Goal: Check status

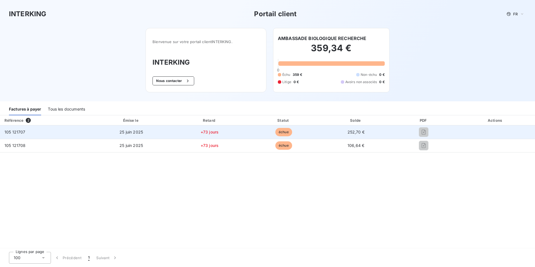
click at [281, 130] on span "échue" at bounding box center [283, 132] width 17 height 8
click at [281, 133] on span "échue" at bounding box center [283, 132] width 17 height 8
click at [122, 134] on span "25 juin 2025" at bounding box center [130, 132] width 23 height 5
click at [14, 131] on span "105 121707" at bounding box center [14, 132] width 21 height 5
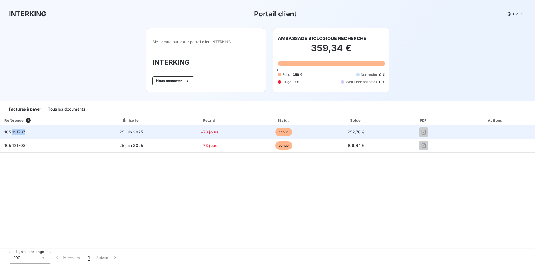
click at [14, 131] on span "105 121707" at bounding box center [14, 132] width 21 height 5
click at [282, 131] on span "échue" at bounding box center [283, 132] width 17 height 8
click at [356, 131] on span "252,70 €" at bounding box center [355, 132] width 17 height 5
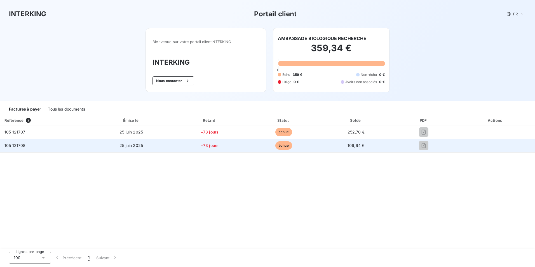
click at [282, 149] on span "échue" at bounding box center [283, 145] width 17 height 8
click at [125, 147] on span "25 juin 2025" at bounding box center [130, 145] width 23 height 5
click at [136, 141] on td "25 juin 2025" at bounding box center [131, 145] width 82 height 13
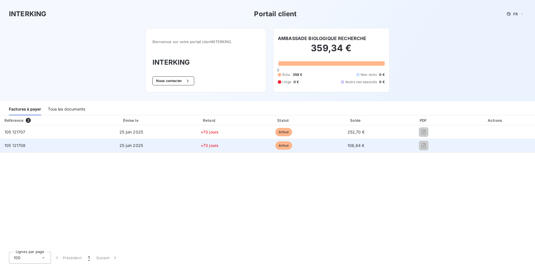
click at [283, 147] on span "échue" at bounding box center [283, 145] width 17 height 8
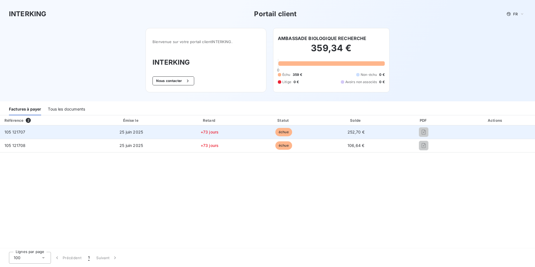
click at [210, 134] on span "+73 jours" at bounding box center [210, 132] width 18 height 5
click at [14, 133] on span "105 121707" at bounding box center [14, 132] width 21 height 5
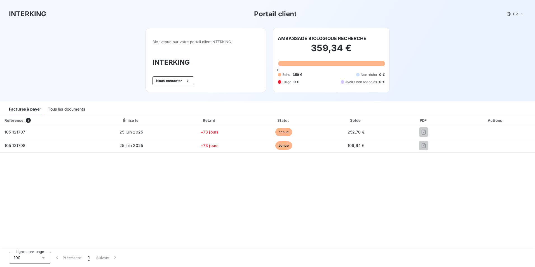
click at [55, 110] on div "Tous les documents" at bounding box center [66, 110] width 37 height 12
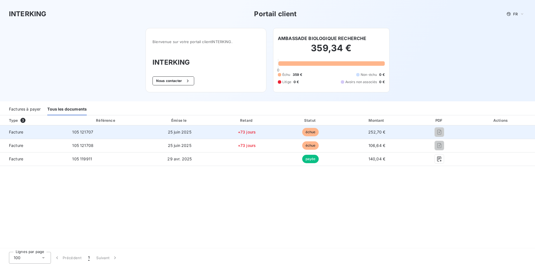
click at [310, 132] on span "échue" at bounding box center [310, 132] width 17 height 8
click at [169, 126] on td "25 juin 2025" at bounding box center [180, 131] width 70 height 13
click at [81, 131] on span "105 121707" at bounding box center [82, 132] width 21 height 5
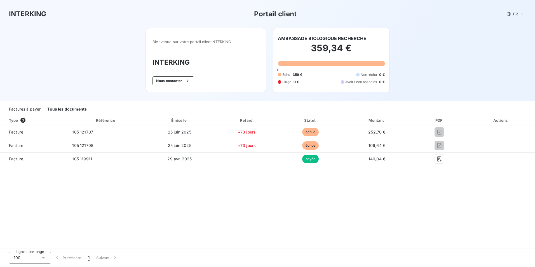
click at [15, 109] on div "Factures à payer" at bounding box center [25, 110] width 32 height 12
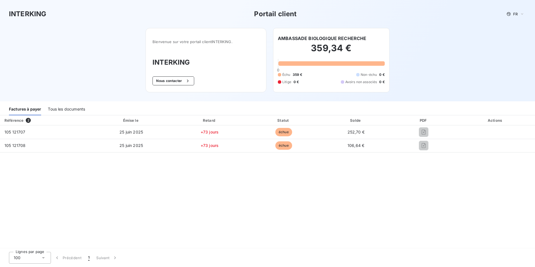
click at [27, 120] on span "2" at bounding box center [28, 120] width 5 height 5
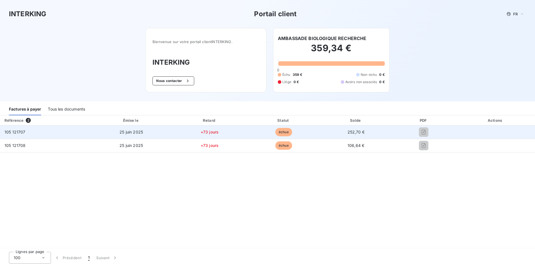
click at [128, 132] on span "25 juin 2025" at bounding box center [130, 132] width 23 height 5
